Goal: Task Accomplishment & Management: Manage account settings

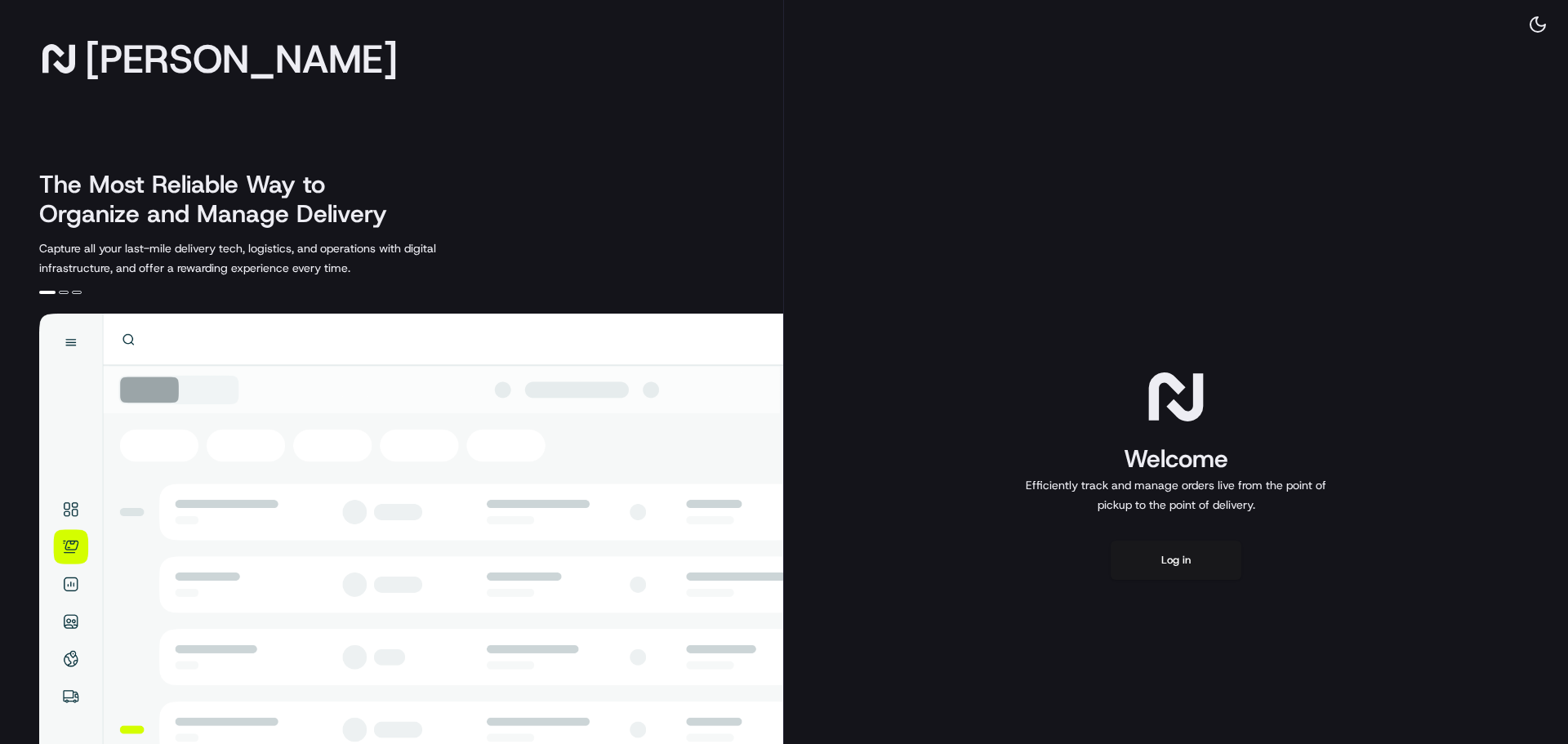
click at [1175, 552] on button "Log in" at bounding box center [1176, 560] width 131 height 39
